Goal: Task Accomplishment & Management: Manage account settings

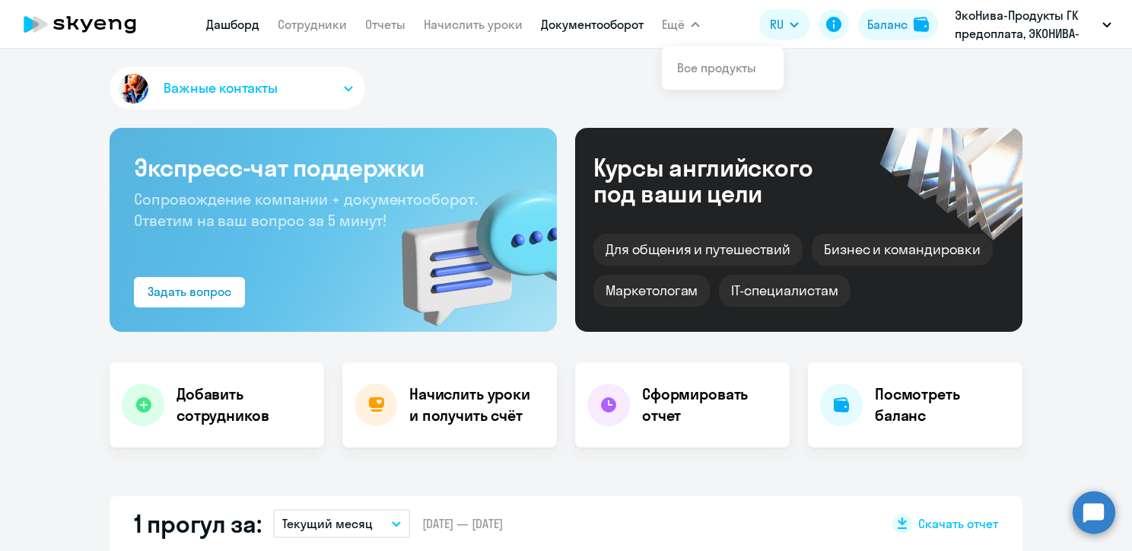
click at [613, 27] on link "Документооборот" at bounding box center [592, 24] width 103 height 15
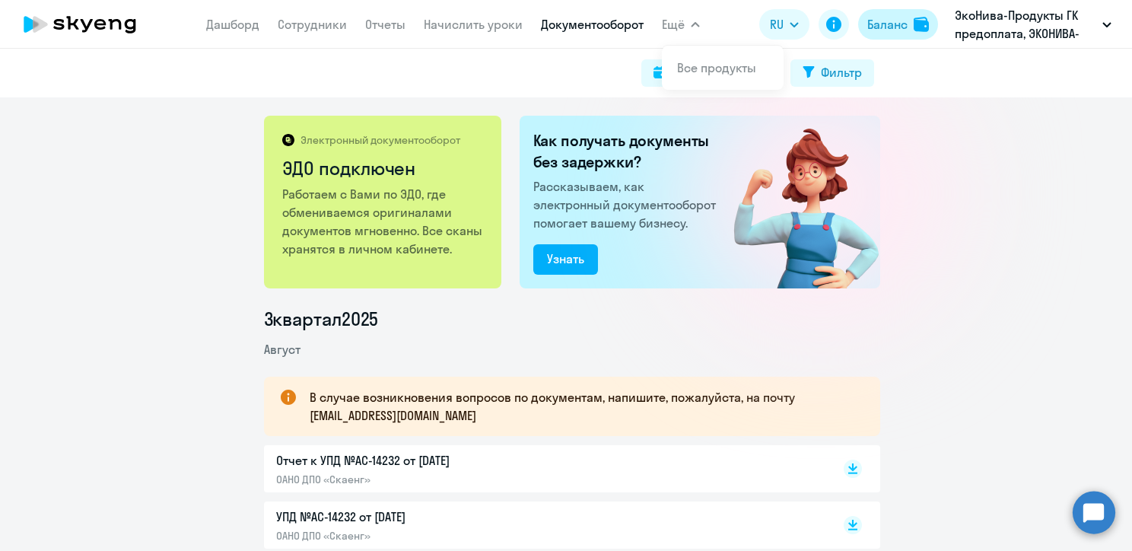
click at [871, 27] on div "Баланс" at bounding box center [888, 24] width 40 height 18
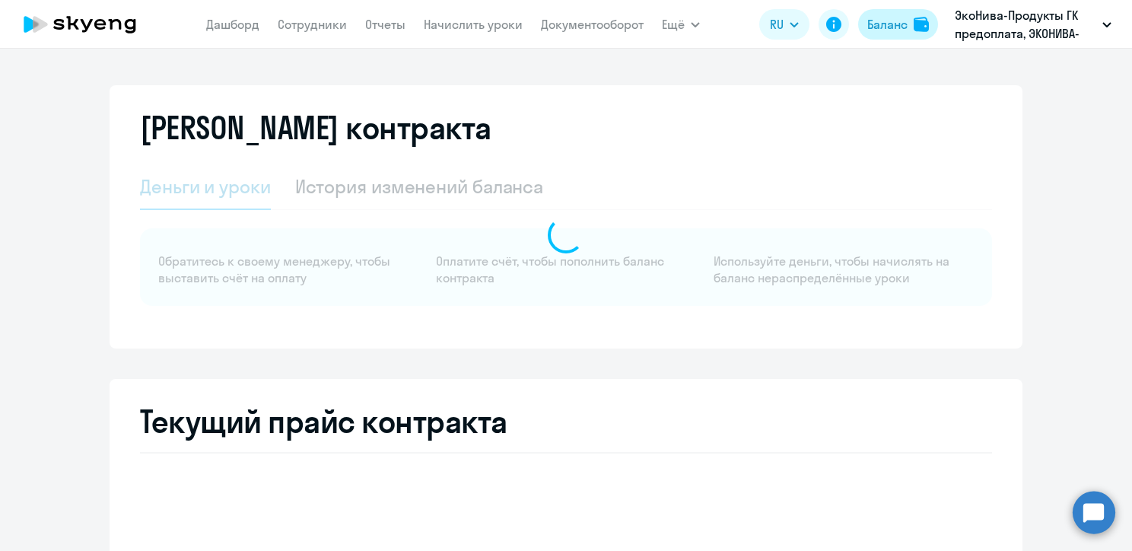
select select "english_adult_not_native_speaker"
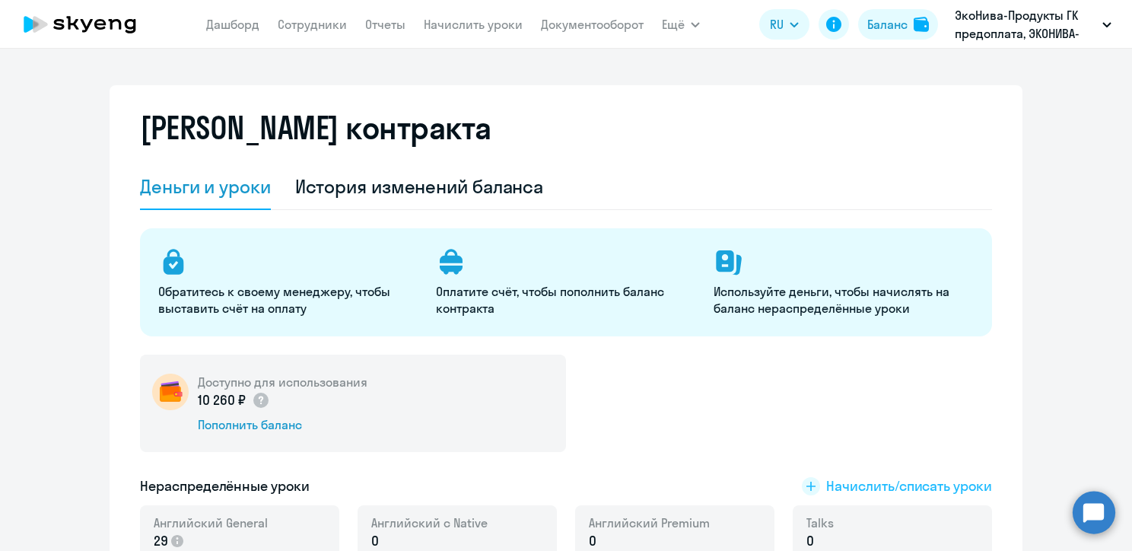
click at [827, 486] on span "Начислить/списать уроки" at bounding box center [910, 486] width 166 height 20
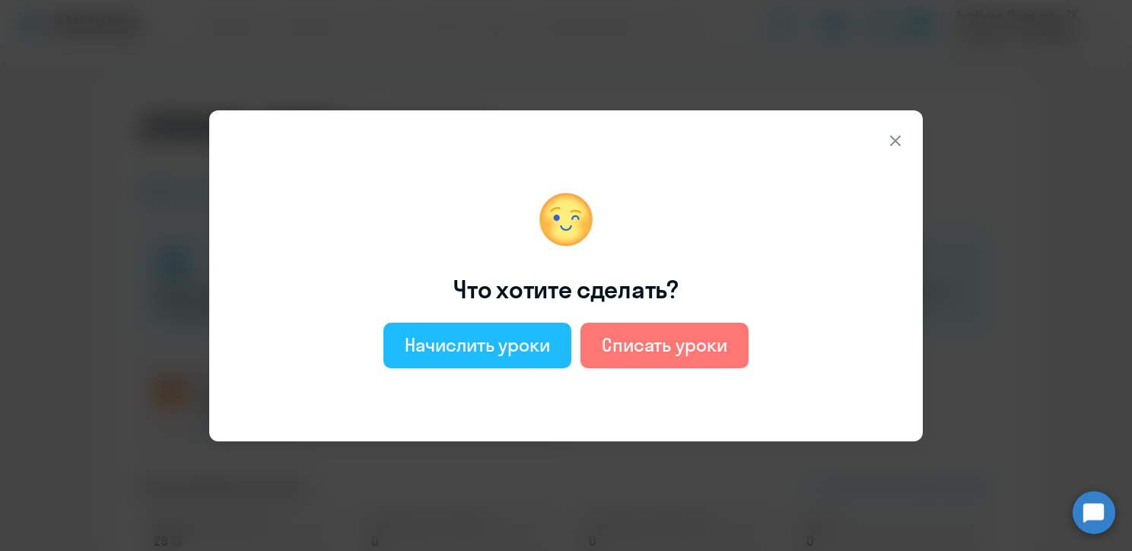
click at [493, 338] on div "Начислить уроки" at bounding box center [477, 345] width 145 height 24
select select "english_adult_not_native_speaker"
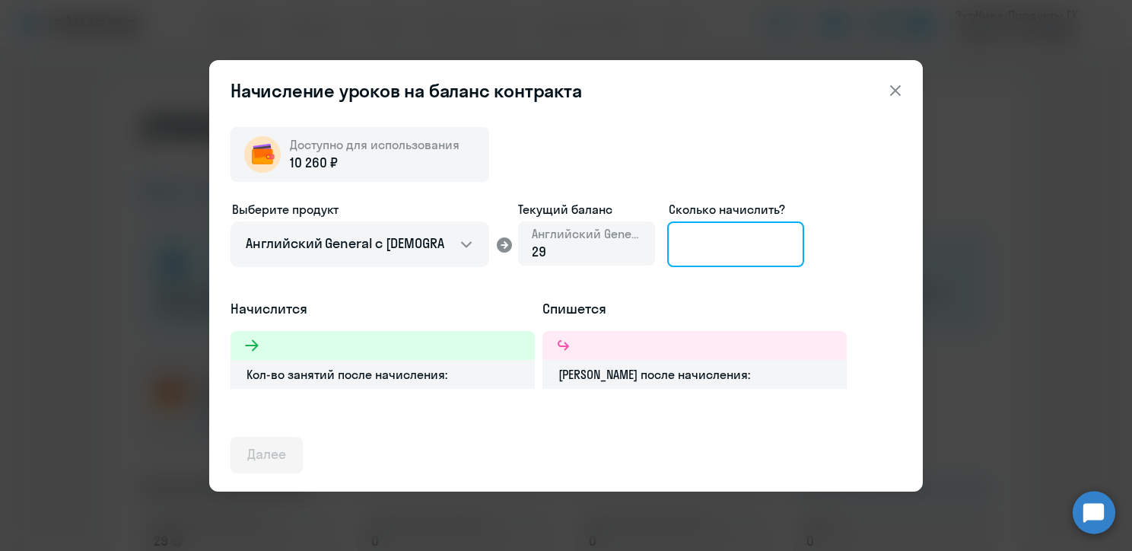
click at [724, 253] on input at bounding box center [735, 244] width 137 height 46
type input "6"
type input "7"
type input "8"
type input "9"
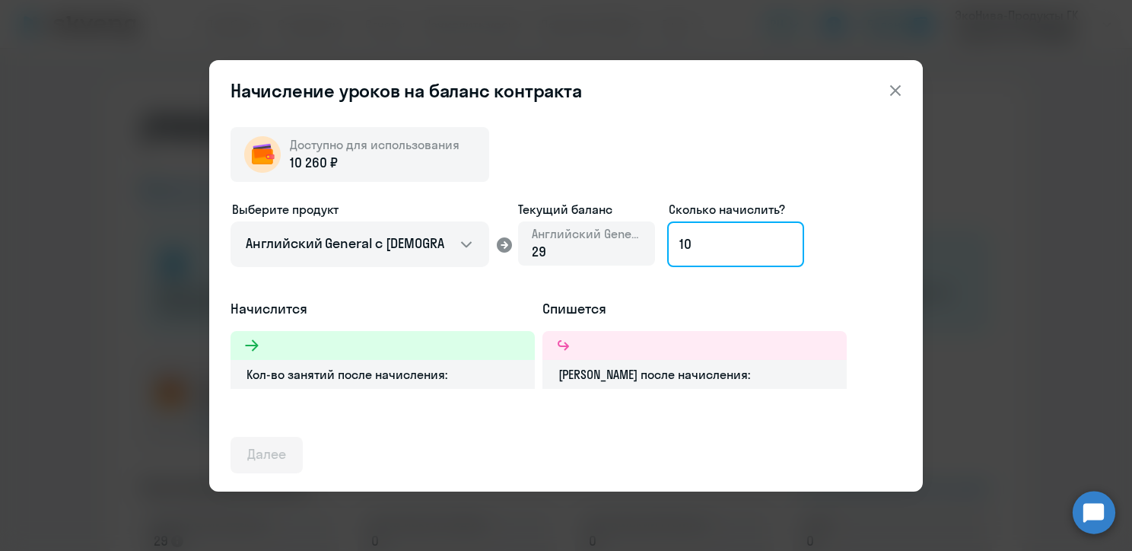
type input "1"
type input "9"
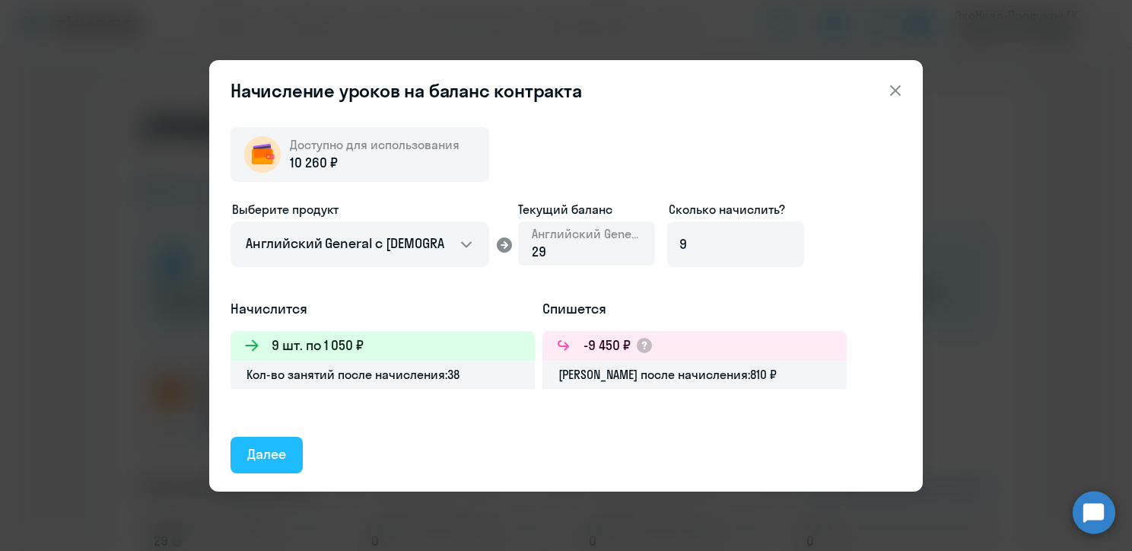
click at [253, 449] on div "Далее" at bounding box center [266, 454] width 39 height 20
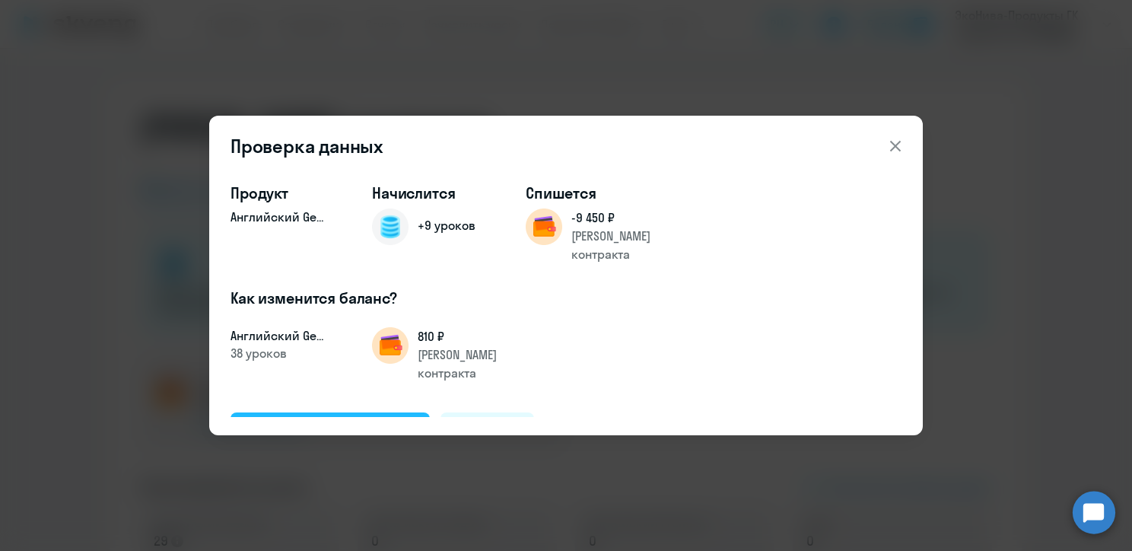
click at [279, 420] on div "Подтвердить и начислить" at bounding box center [330, 430] width 166 height 20
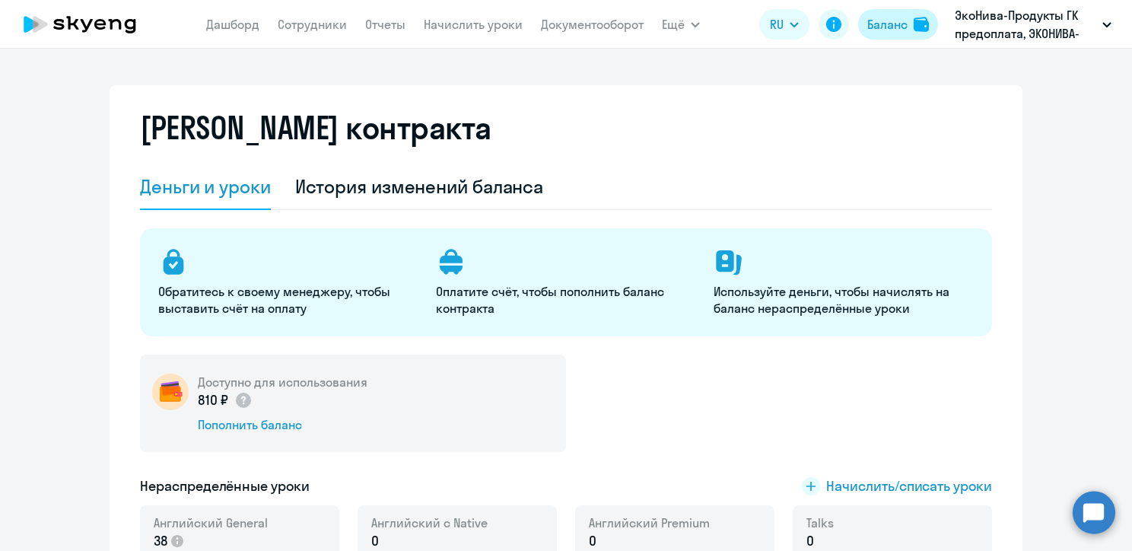
click at [892, 24] on div "Баланс" at bounding box center [888, 24] width 40 height 18
click at [268, 425] on div "Пополнить баланс" at bounding box center [283, 424] width 170 height 17
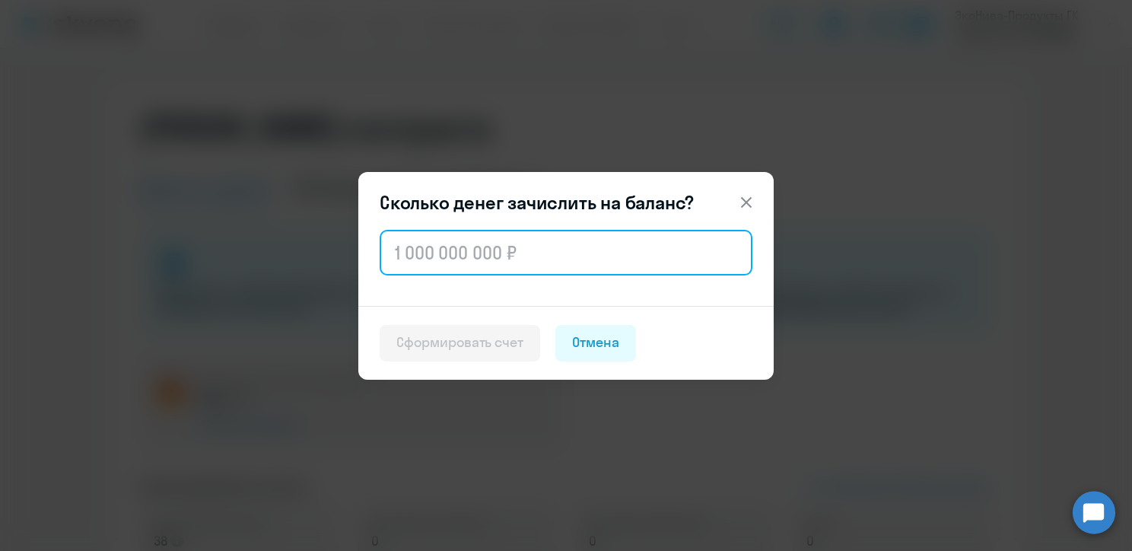
click at [486, 265] on input "text" at bounding box center [566, 253] width 373 height 46
type input "100 100"
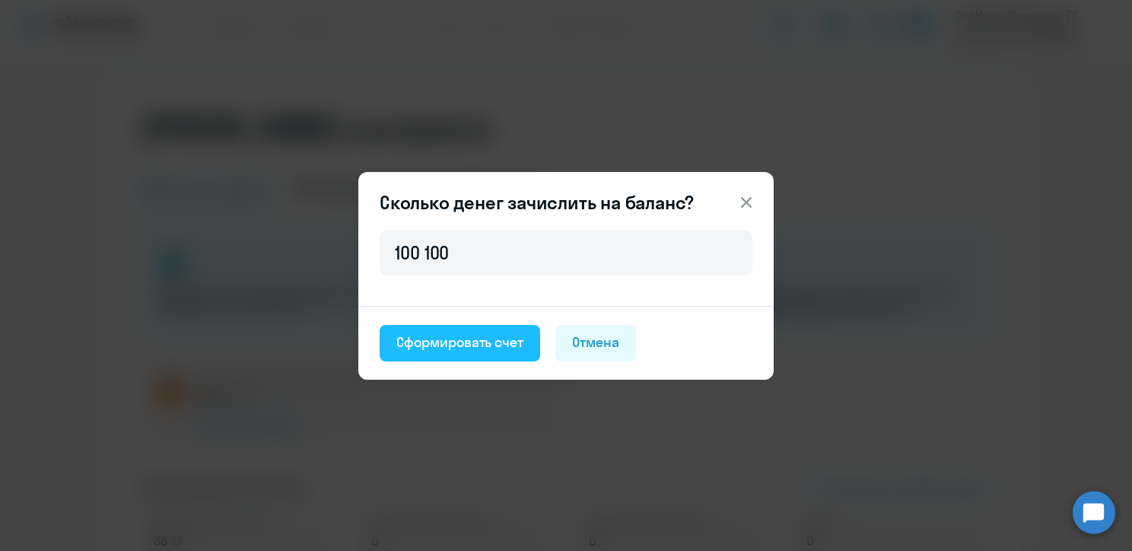
click at [467, 346] on div "Сформировать счет" at bounding box center [460, 343] width 127 height 20
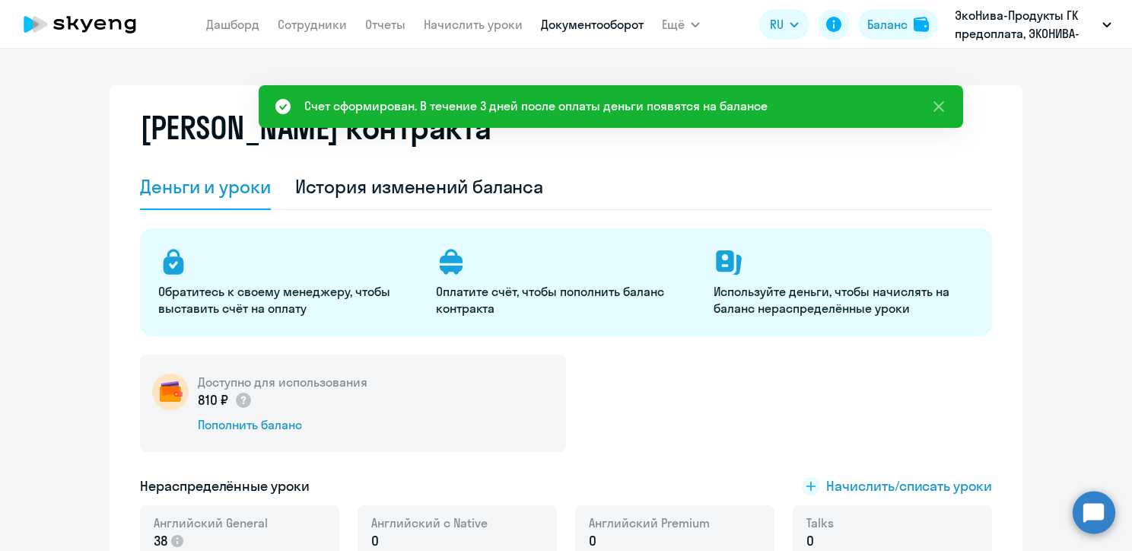
click at [588, 18] on link "Документооборот" at bounding box center [592, 24] width 103 height 15
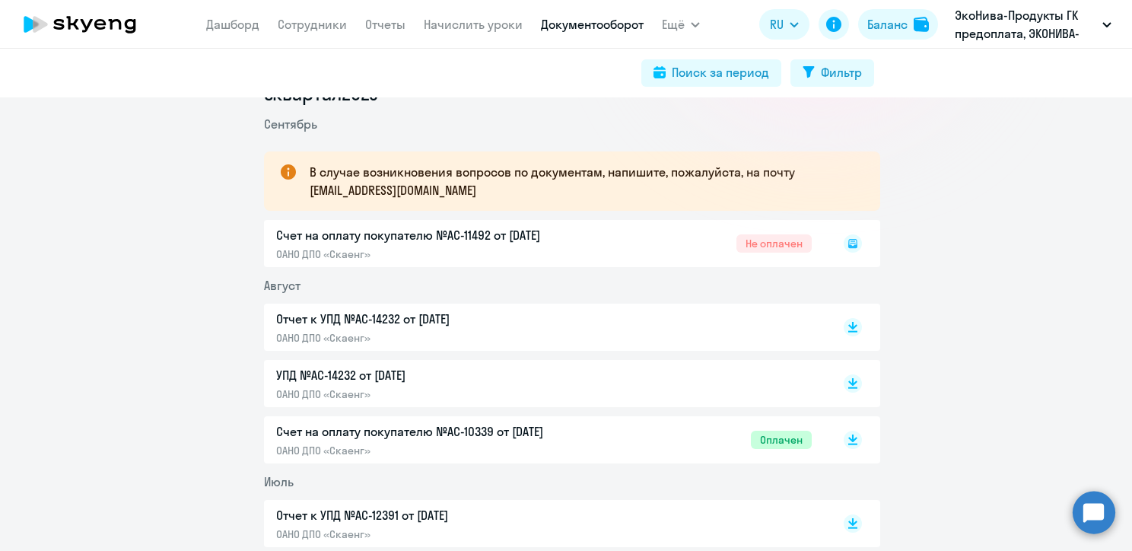
scroll to position [228, 0]
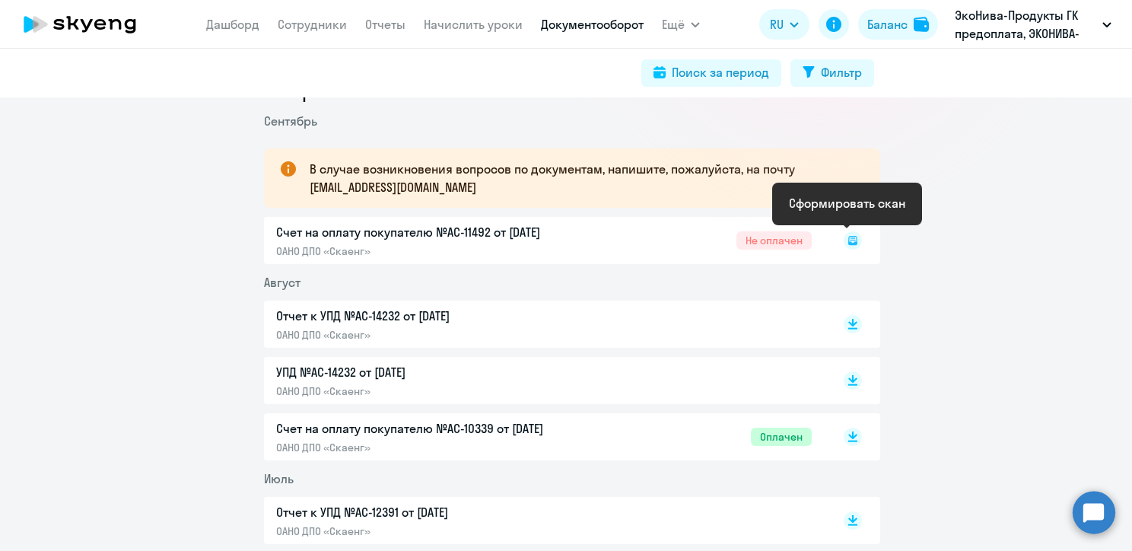
click at [846, 239] on rect at bounding box center [853, 240] width 18 height 18
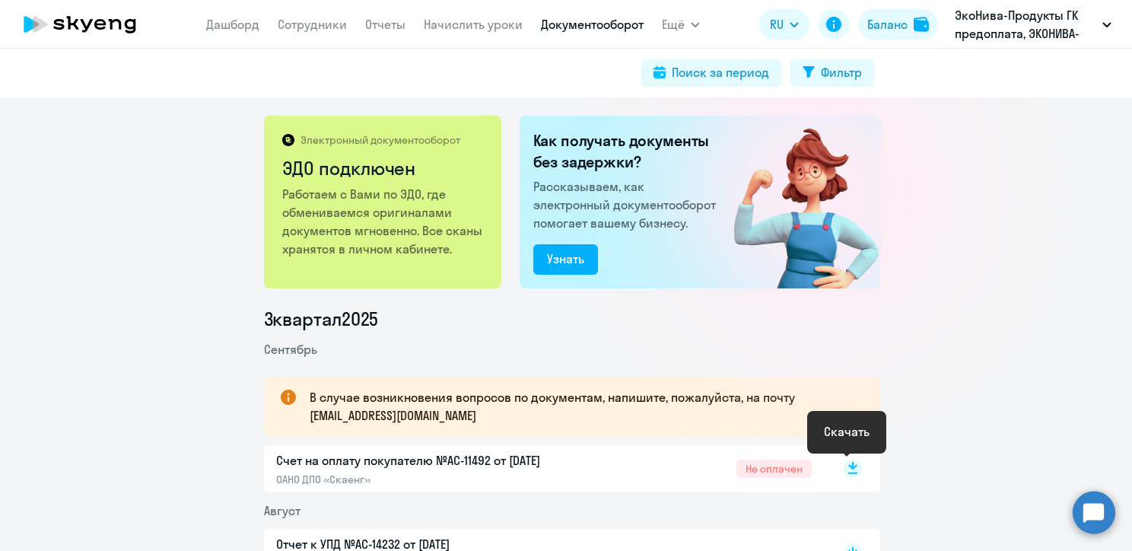
click at [849, 467] on icon at bounding box center [853, 466] width 9 height 8
